Goal: Information Seeking & Learning: Compare options

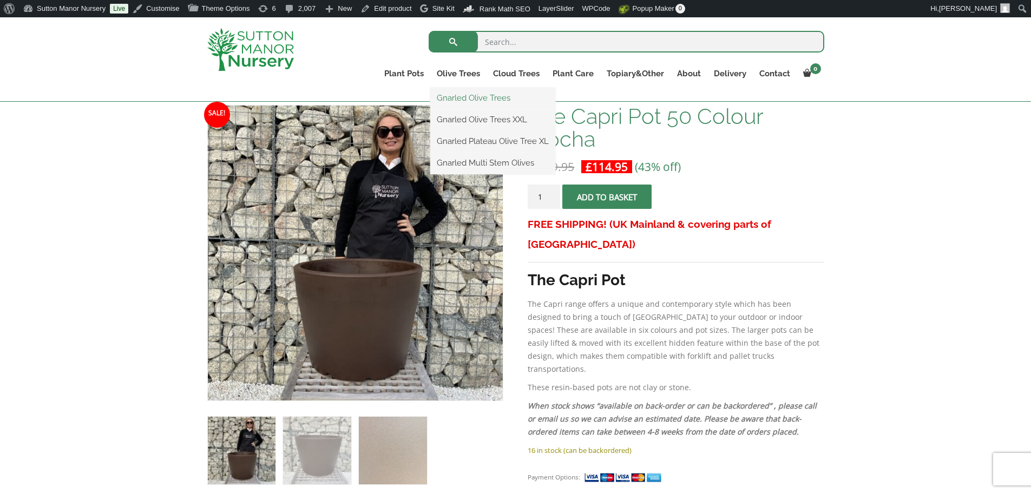
click at [460, 95] on link "Gnarled Olive Trees" at bounding box center [492, 98] width 125 height 16
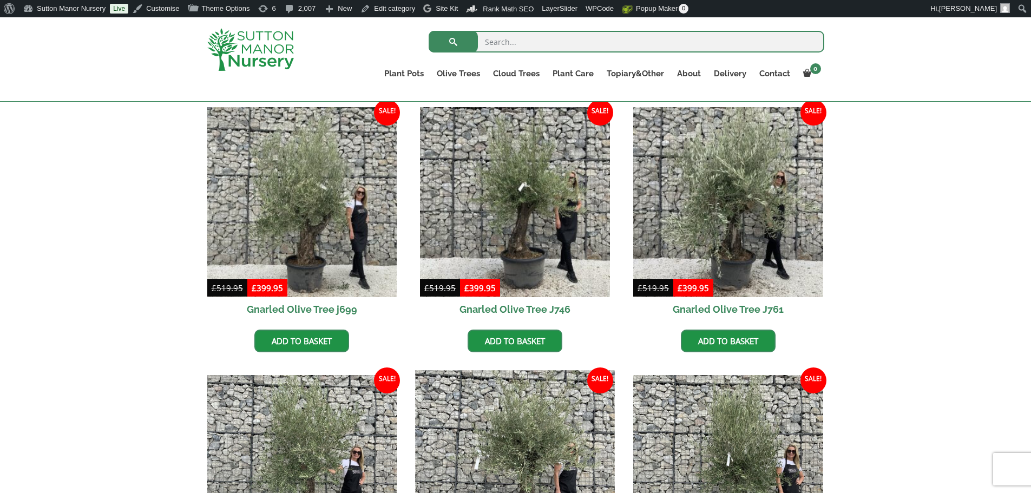
scroll to position [270, 0]
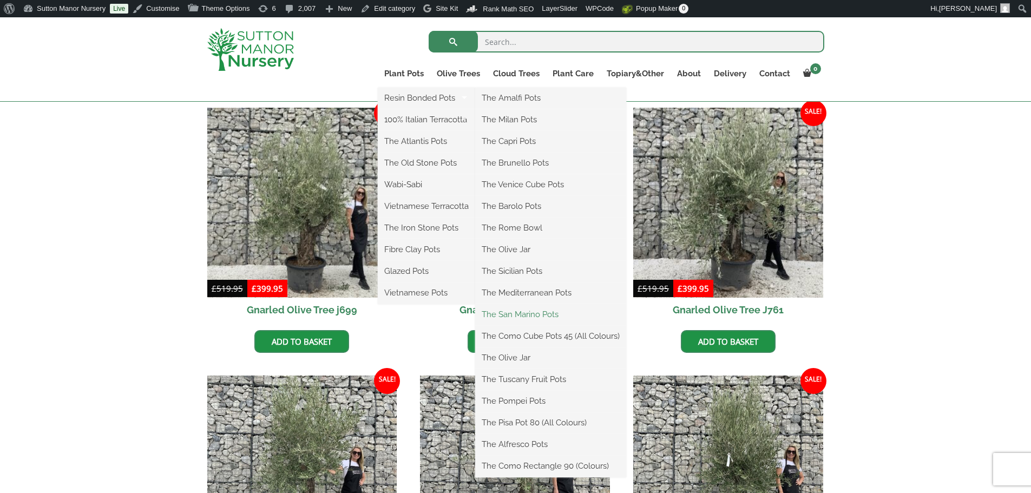
click at [524, 311] on link "The San Marino Pots" at bounding box center [550, 314] width 151 height 16
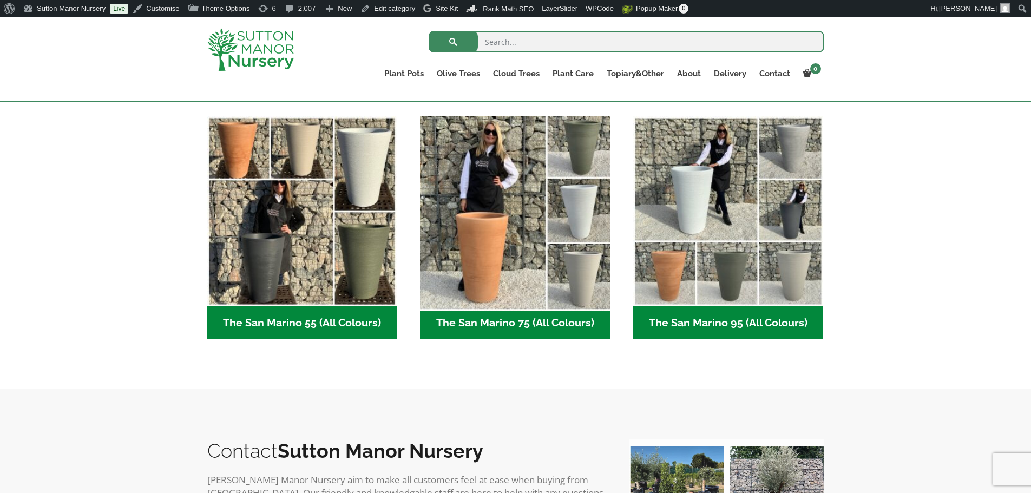
scroll to position [270, 0]
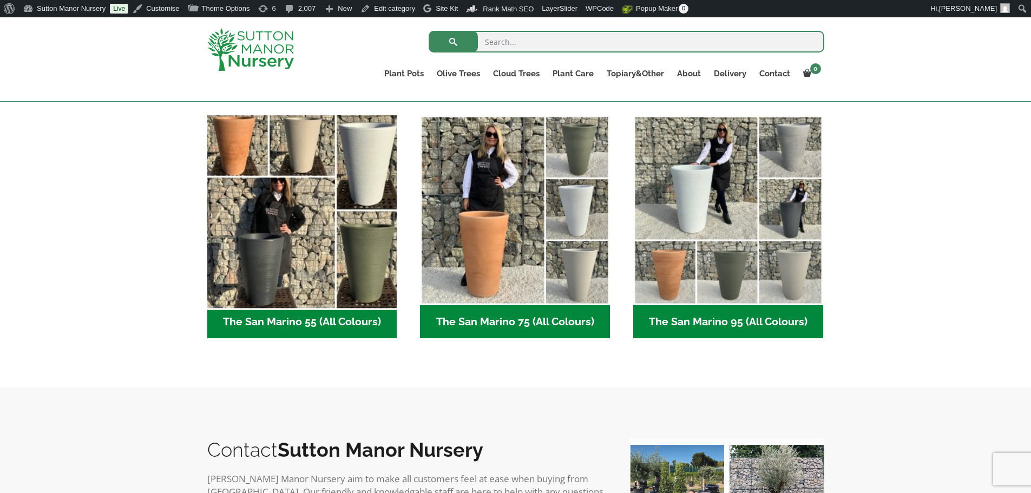
click at [306, 204] on img "Visit product category The San Marino 55 (All Colours)" at bounding box center [301, 209] width 199 height 199
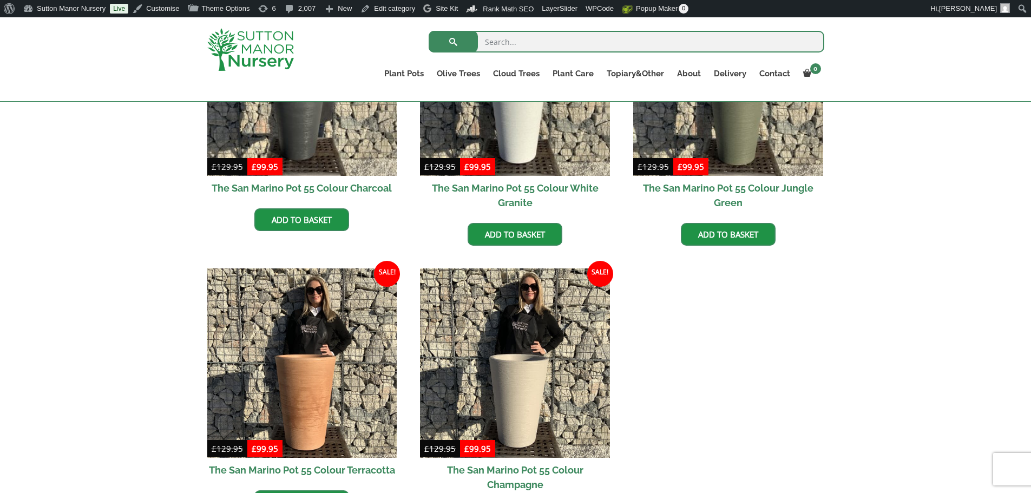
scroll to position [433, 0]
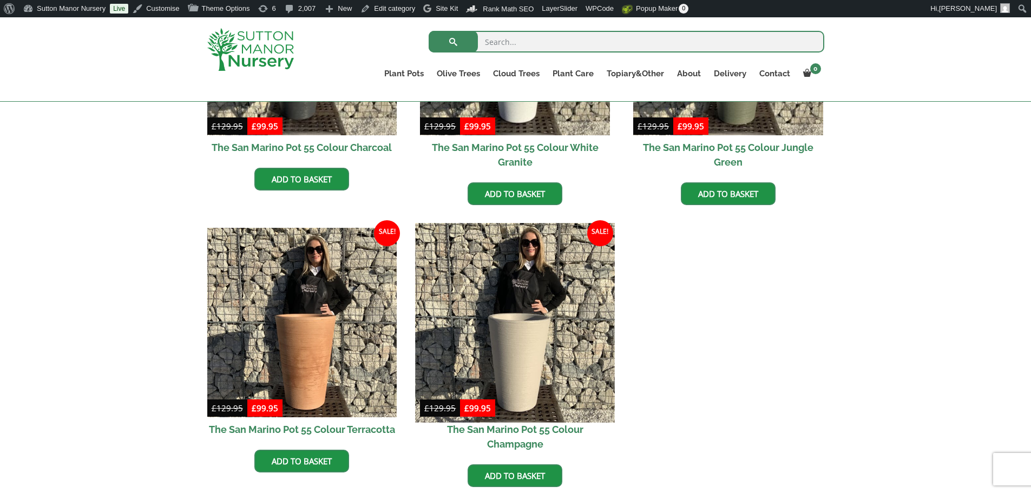
click at [559, 326] on img at bounding box center [514, 322] width 199 height 199
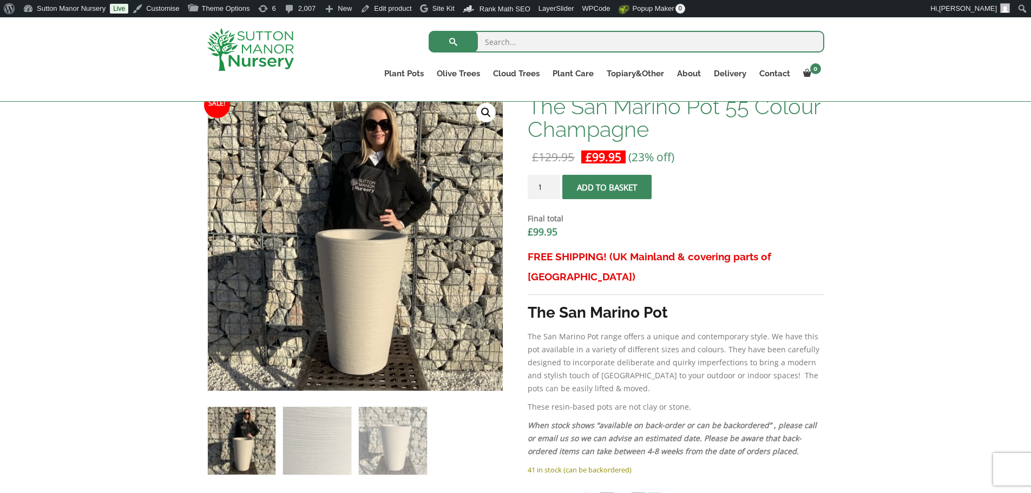
scroll to position [325, 0]
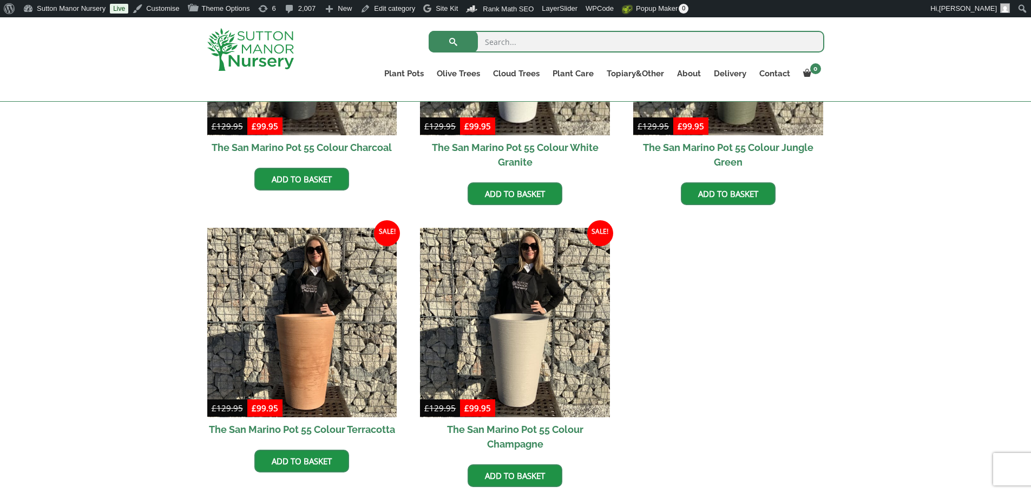
scroll to position [452, 0]
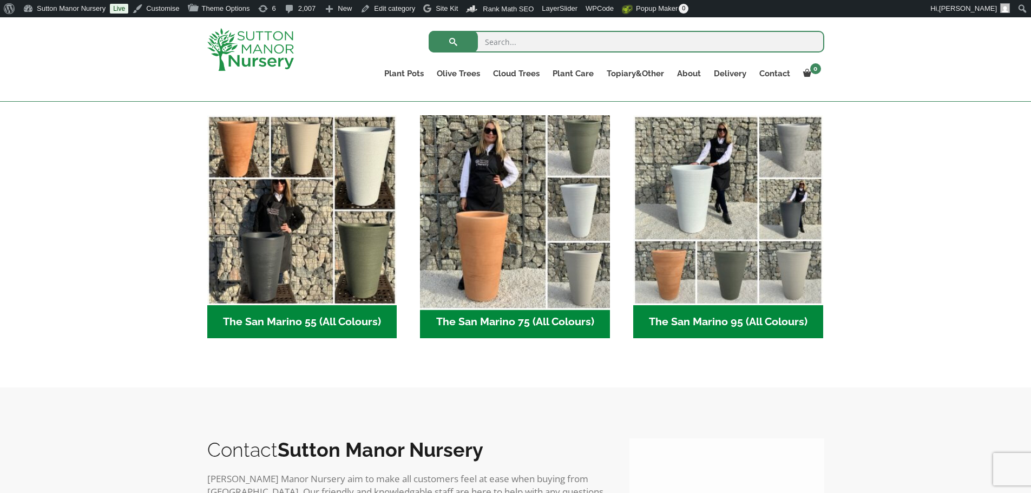
scroll to position [290, 0]
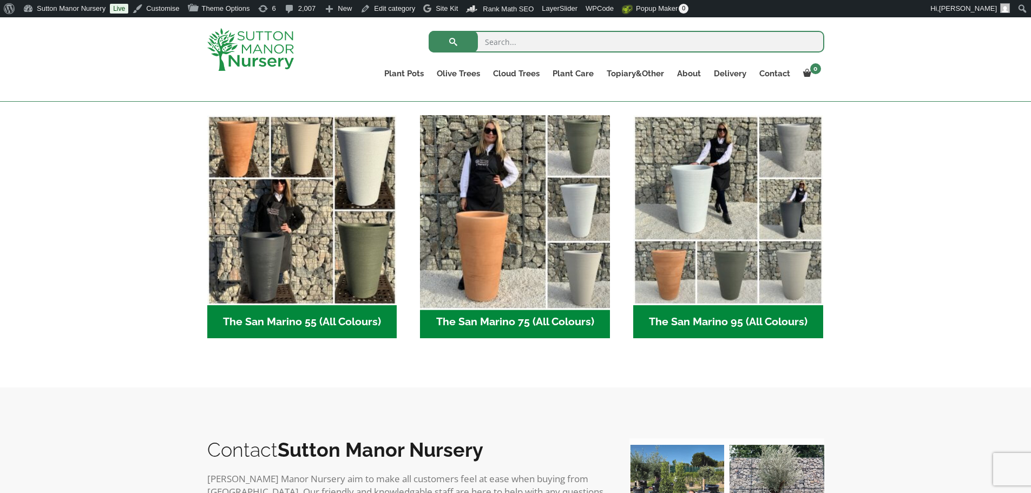
click at [538, 248] on img "Visit product category The San Marino 75 (All Colours)" at bounding box center [514, 209] width 199 height 199
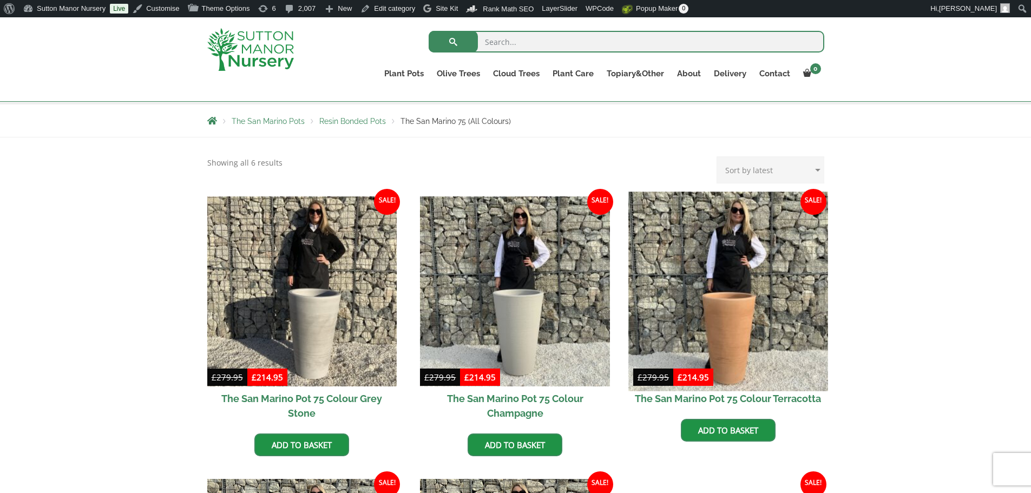
scroll to position [216, 0]
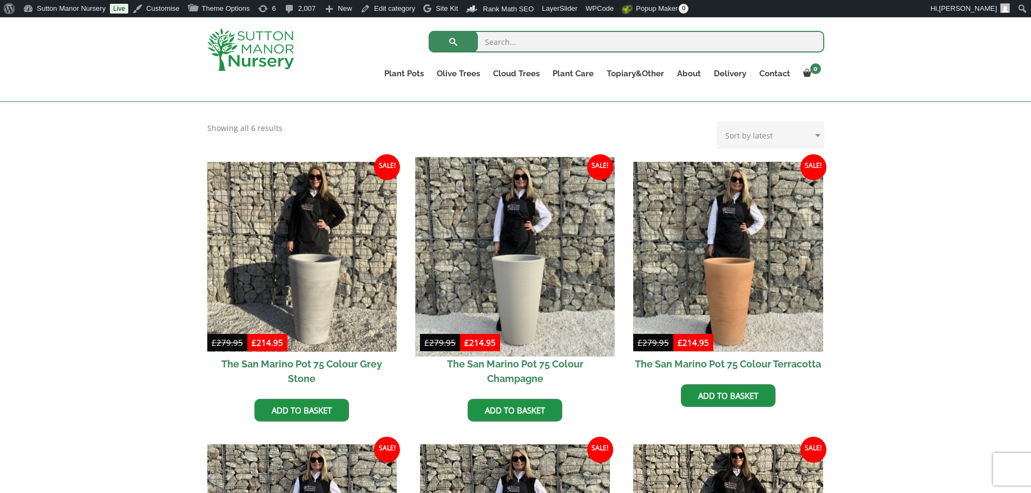
click at [548, 290] on img at bounding box center [514, 256] width 199 height 199
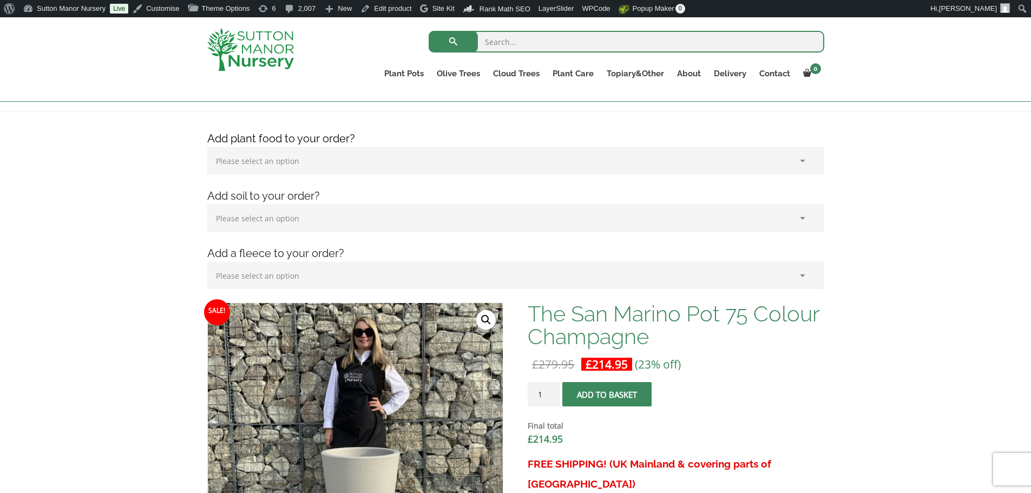
scroll to position [108, 0]
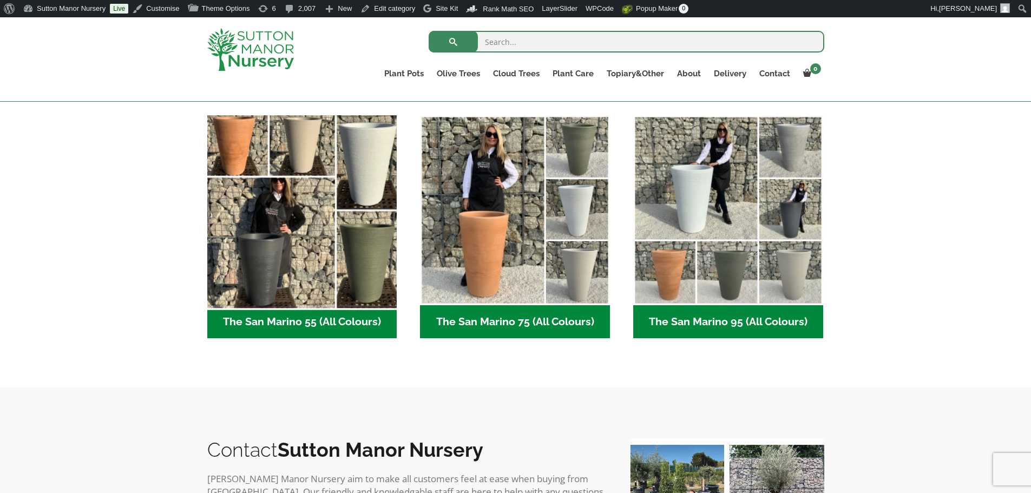
click at [308, 214] on img "Visit product category The San Marino 55 (All Colours)" at bounding box center [301, 209] width 199 height 199
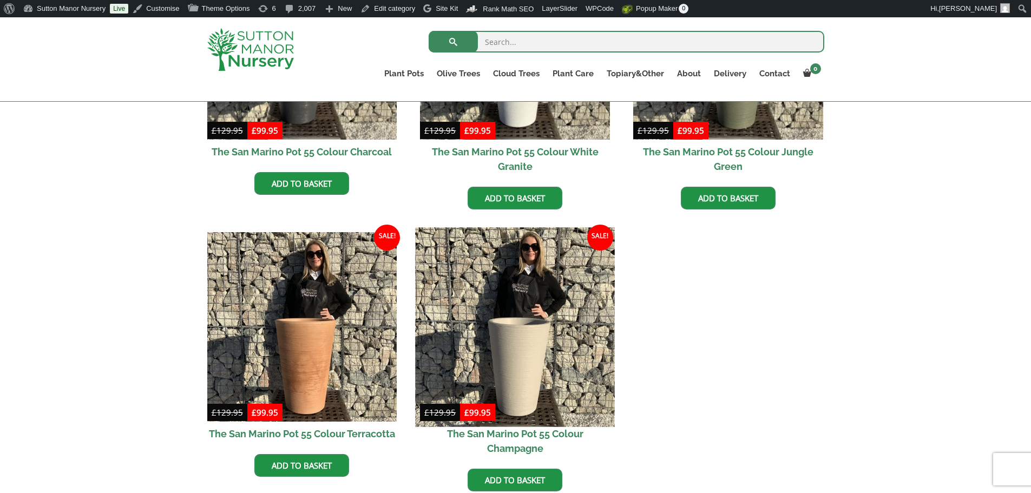
scroll to position [433, 0]
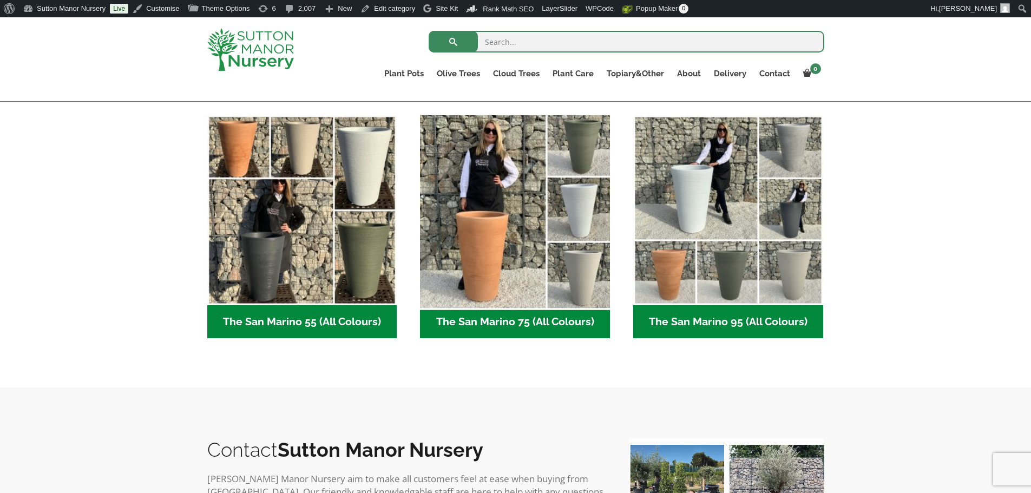
click at [501, 227] on img "Visit product category The San Marino 75 (All Colours)" at bounding box center [514, 209] width 199 height 199
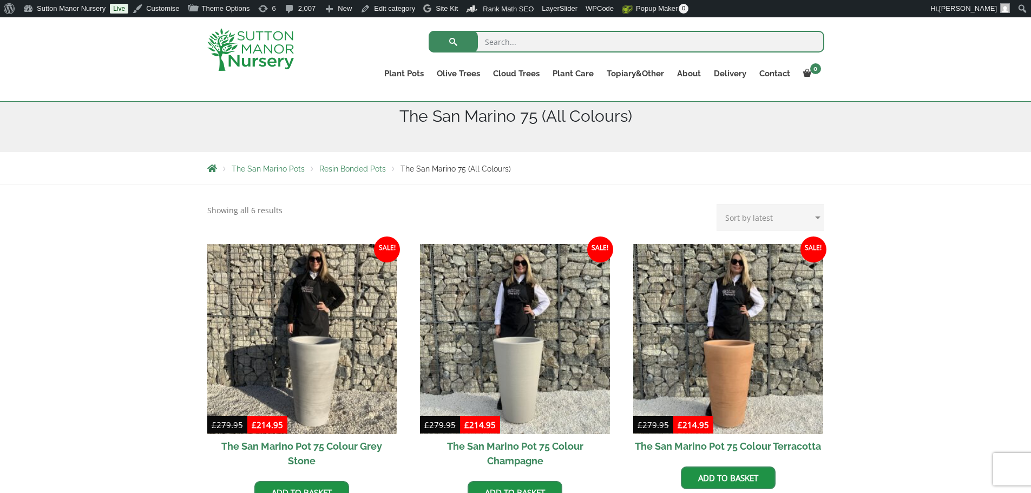
scroll to position [216, 0]
